Goal: Information Seeking & Learning: Learn about a topic

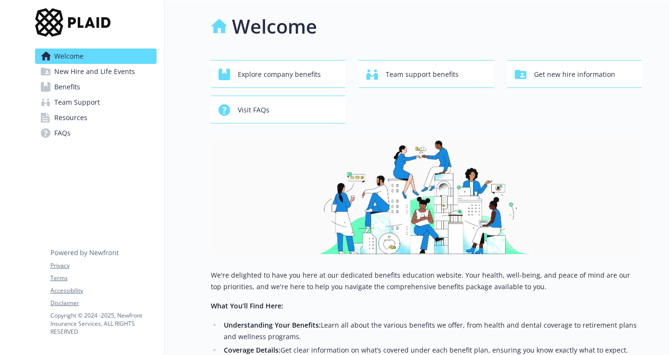
click at [69, 89] on span "Benefits" at bounding box center [67, 86] width 26 height 15
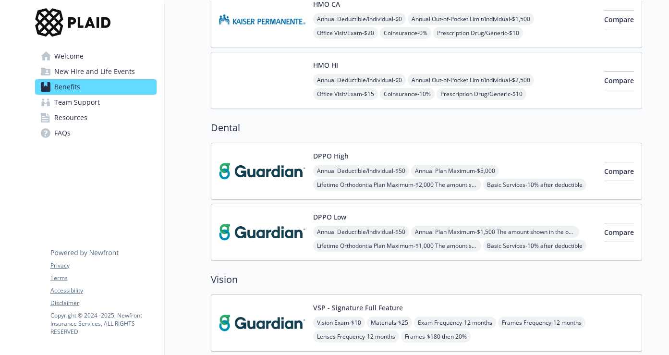
scroll to position [302, 0]
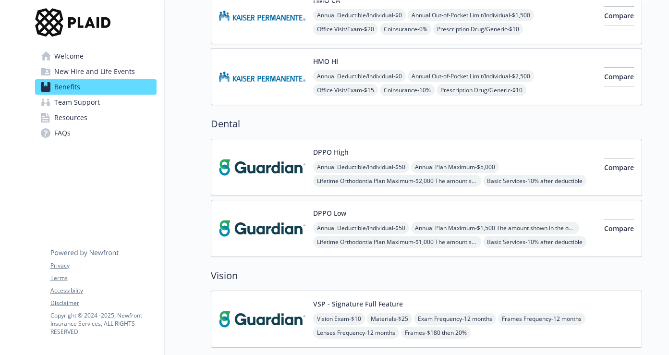
click at [262, 166] on img at bounding box center [262, 167] width 86 height 41
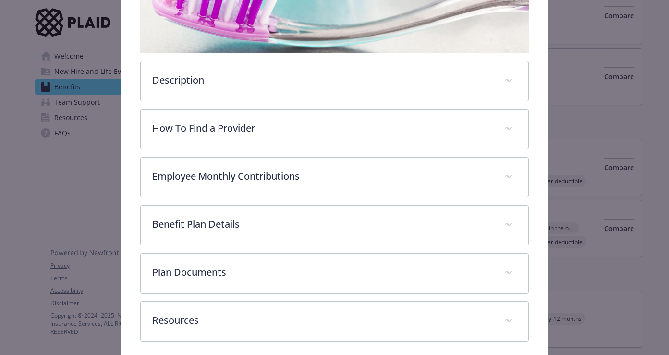
scroll to position [231, 0]
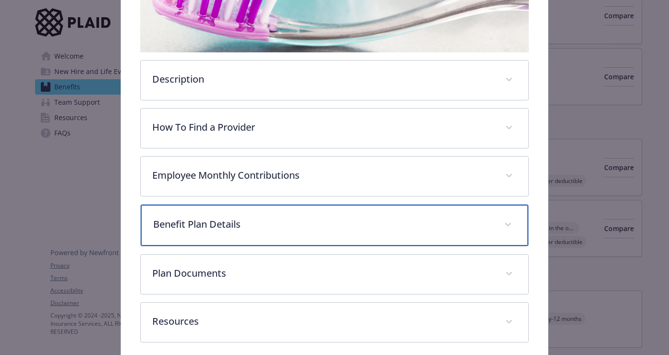
click at [271, 228] on p "Benefit Plan Details" at bounding box center [323, 224] width 340 height 14
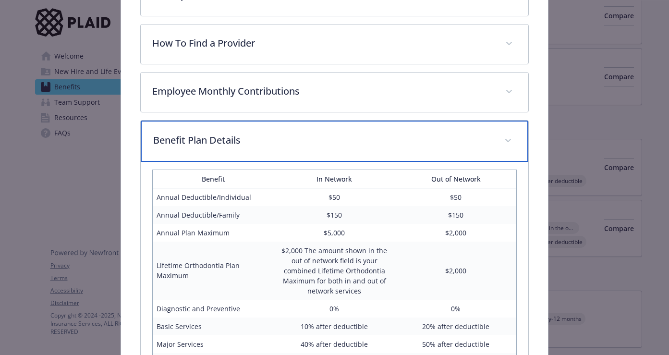
scroll to position [537, 0]
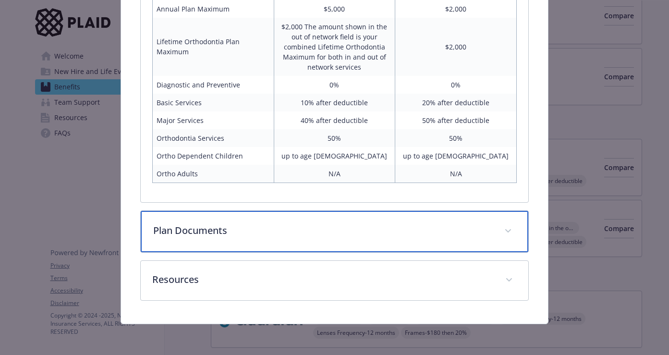
click at [238, 220] on div "Plan Documents" at bounding box center [335, 231] width 388 height 41
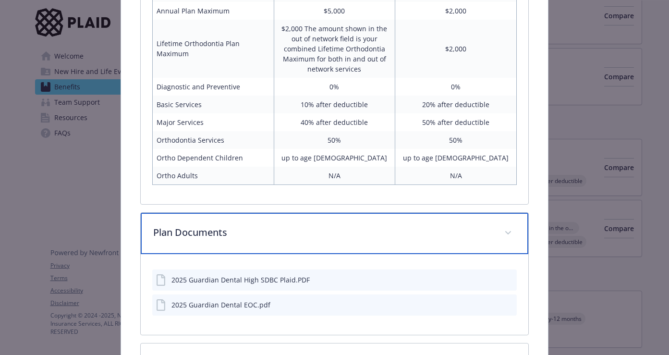
scroll to position [617, 0]
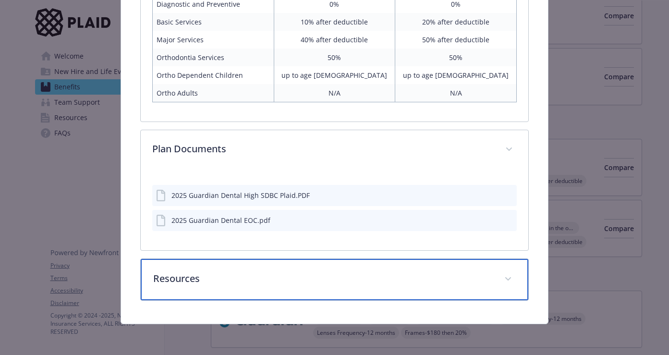
click at [227, 280] on p "Resources" at bounding box center [323, 278] width 340 height 14
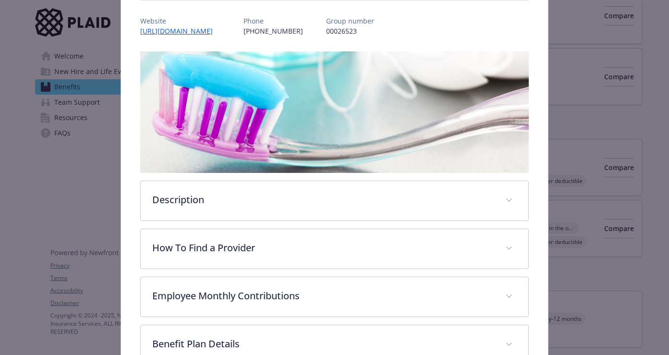
scroll to position [40, 0]
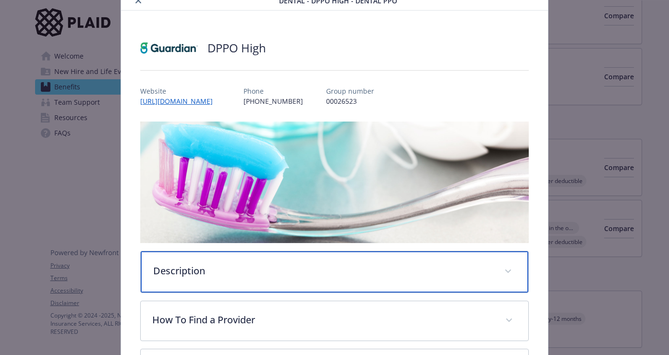
click at [218, 279] on div "Description" at bounding box center [335, 271] width 388 height 41
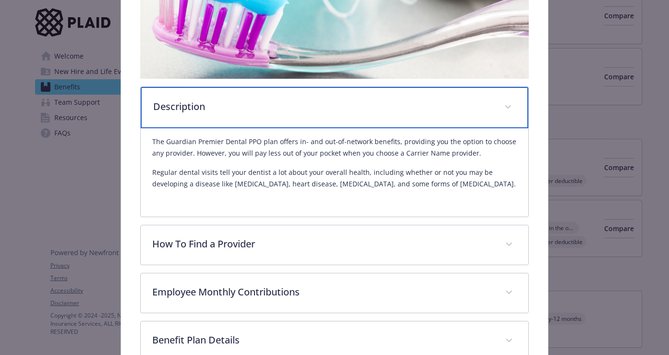
scroll to position [254, 0]
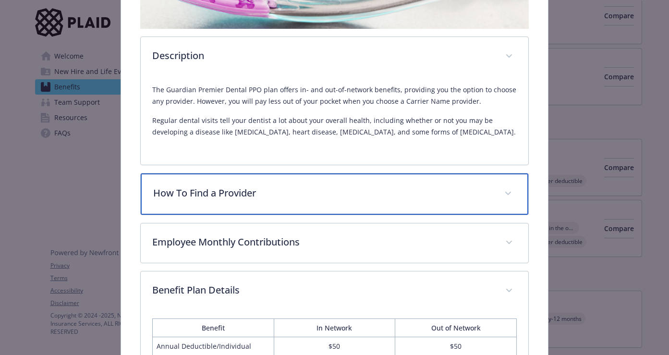
click at [224, 188] on p "How To Find a Provider" at bounding box center [323, 193] width 340 height 14
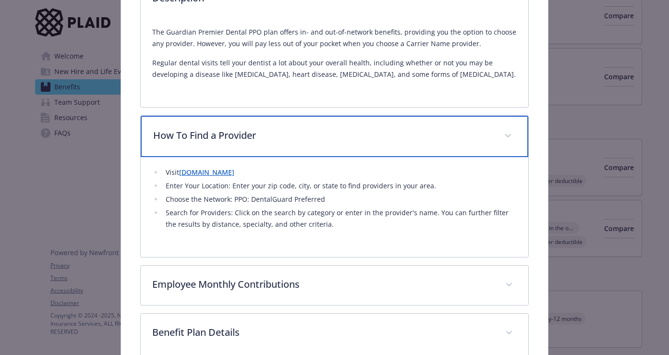
scroll to position [316, 0]
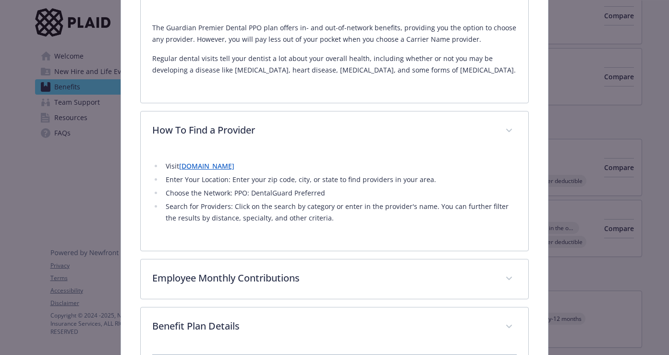
click at [213, 167] on link "[DOMAIN_NAME]" at bounding box center [206, 165] width 55 height 9
